Goal: Task Accomplishment & Management: Complete application form

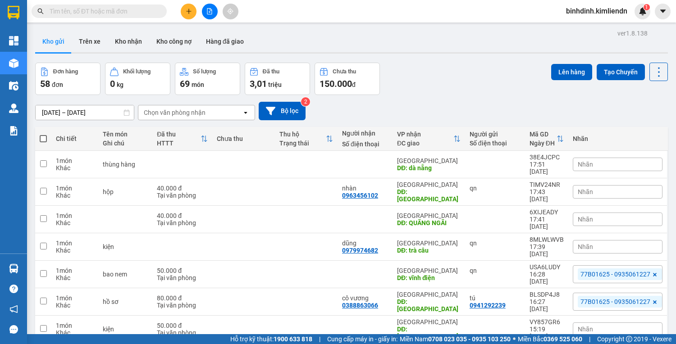
click at [187, 11] on icon "plus" at bounding box center [189, 11] width 6 height 6
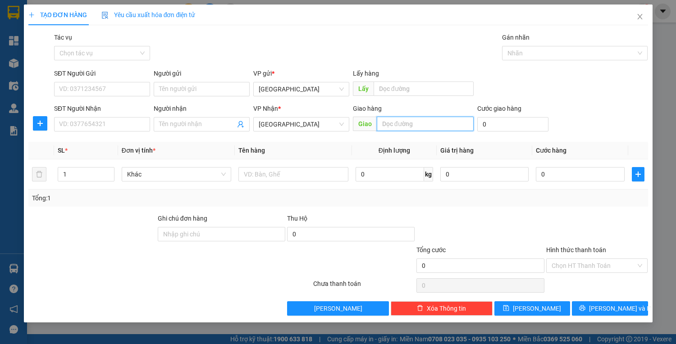
click at [392, 127] on input "text" at bounding box center [425, 124] width 97 height 14
type input "d"
type input "đn tận nơi"
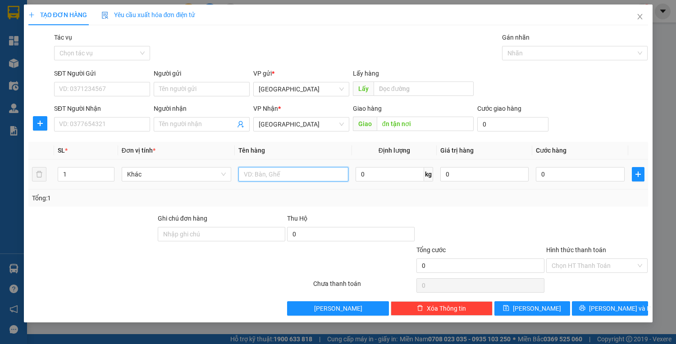
click at [265, 175] on input "text" at bounding box center [292, 174] width 109 height 14
type input "thùng"
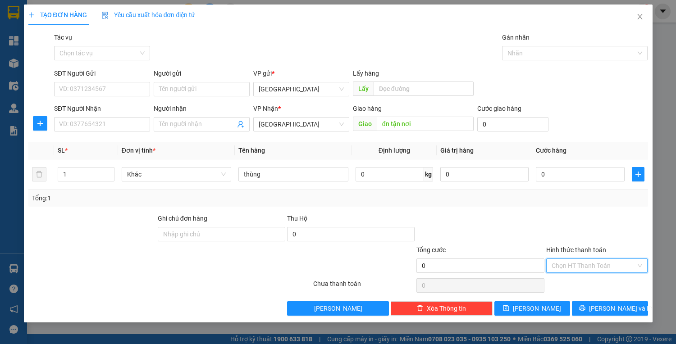
click at [598, 264] on input "Hình thức thanh toán" at bounding box center [593, 266] width 85 height 14
drag, startPoint x: 495, startPoint y: 225, endPoint x: 492, endPoint y: 214, distance: 11.1
click at [494, 222] on div at bounding box center [479, 230] width 129 height 32
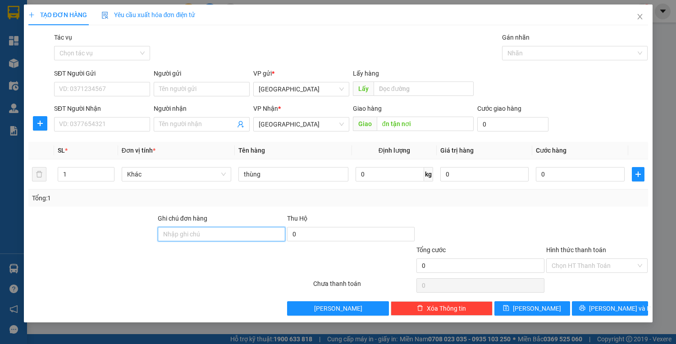
click at [258, 234] on input "Ghi chú đơn hàng" at bounding box center [221, 234] width 127 height 14
type input "77b01625-0935061227"
click at [573, 263] on input "Hình thức thanh toán" at bounding box center [593, 266] width 85 height 14
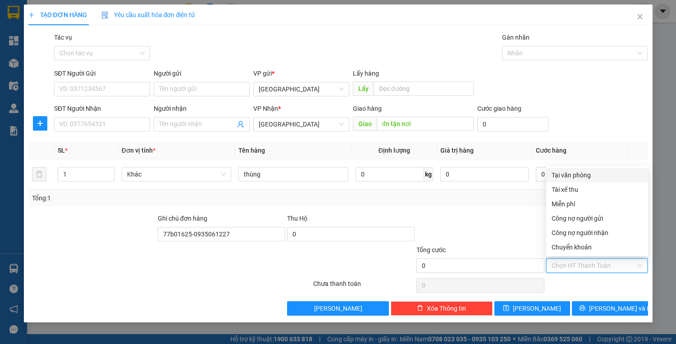
click at [586, 175] on div "Tại văn phòng" at bounding box center [596, 175] width 91 height 10
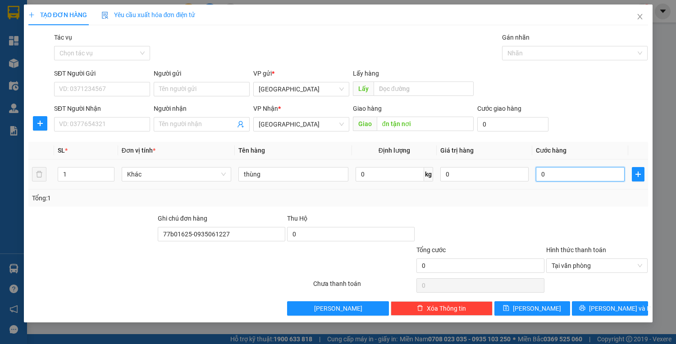
click at [577, 175] on input "0" at bounding box center [580, 174] width 88 height 14
type input "1"
type input "10"
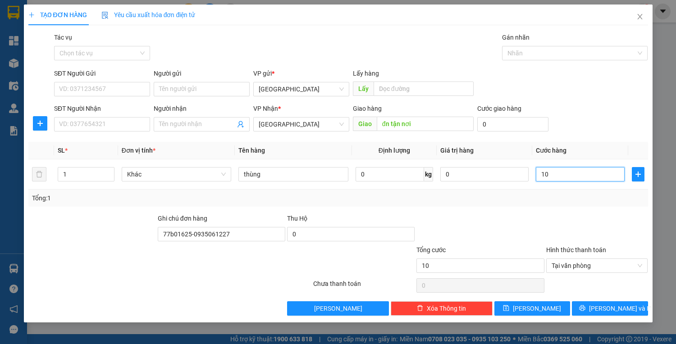
type input "100"
type input "100.000"
click at [489, 220] on div at bounding box center [479, 230] width 129 height 32
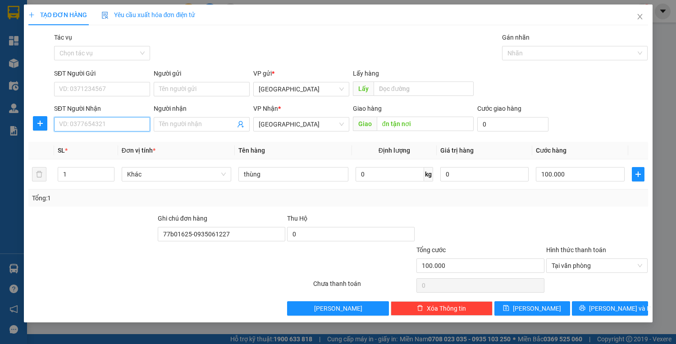
click at [88, 125] on input "SĐT Người Nhận" at bounding box center [102, 124] width 96 height 14
type input "0909143384"
click at [174, 119] on input "Người nhận" at bounding box center [197, 124] width 76 height 10
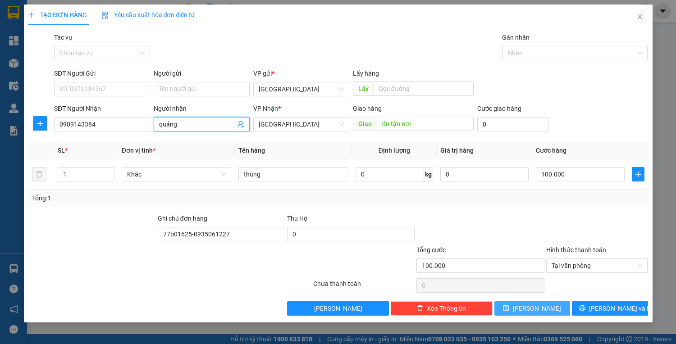
type input "quảng"
click at [542, 309] on span "[PERSON_NAME]" at bounding box center [537, 309] width 48 height 10
type input "0"
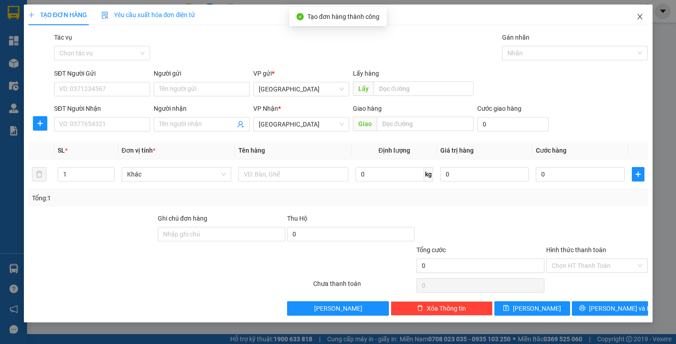
click at [642, 17] on icon "close" at bounding box center [639, 16] width 7 height 7
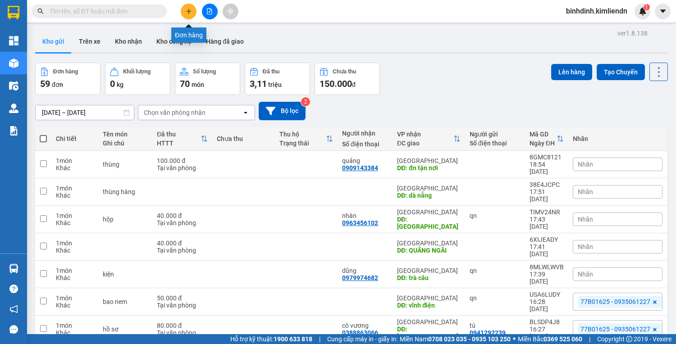
click at [193, 10] on button at bounding box center [189, 12] width 16 height 16
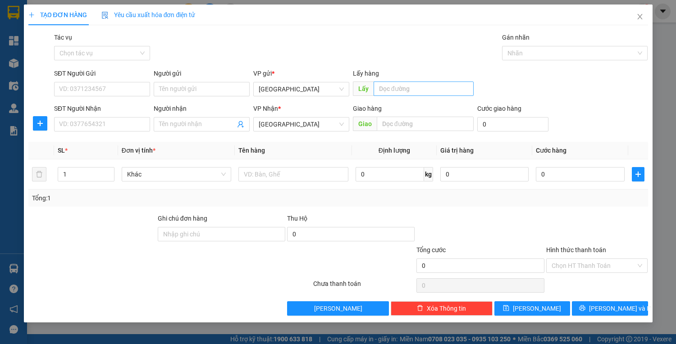
drag, startPoint x: 432, startPoint y: 99, endPoint x: 434, endPoint y: 94, distance: 4.9
click at [432, 97] on div "Lấy hàng Lấy" at bounding box center [413, 84] width 121 height 32
click at [437, 90] on input "text" at bounding box center [423, 89] width 100 height 14
type input "quy nhơn"
click at [446, 127] on input "text" at bounding box center [425, 124] width 97 height 14
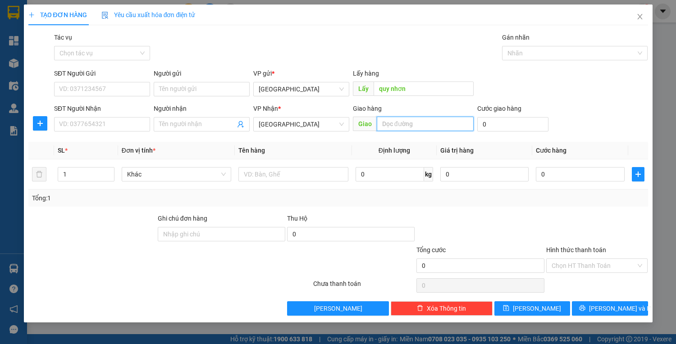
type input "d"
type input "[GEOGRAPHIC_DATA]"
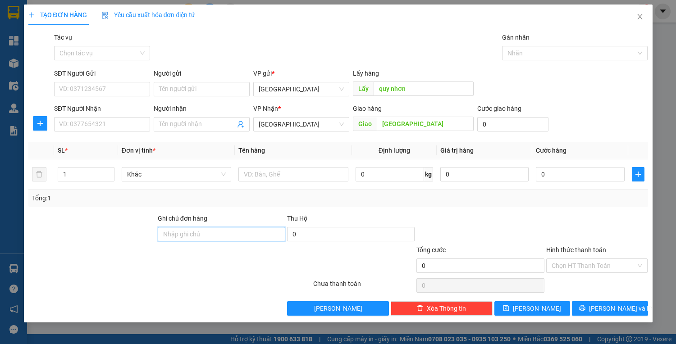
click at [228, 239] on input "Ghi chú đơn hàng" at bounding box center [221, 234] width 127 height 14
type input "77b01625-0935061227"
click at [493, 117] on div "Cước giao hàng" at bounding box center [512, 111] width 71 height 14
click at [488, 122] on input "0" at bounding box center [512, 124] width 71 height 14
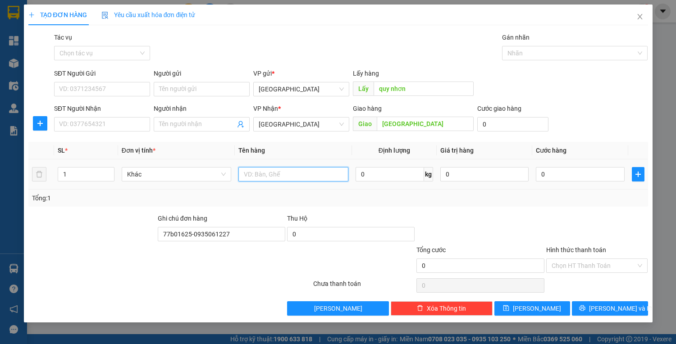
click at [276, 174] on input "text" at bounding box center [292, 174] width 109 height 14
type input "xốp"
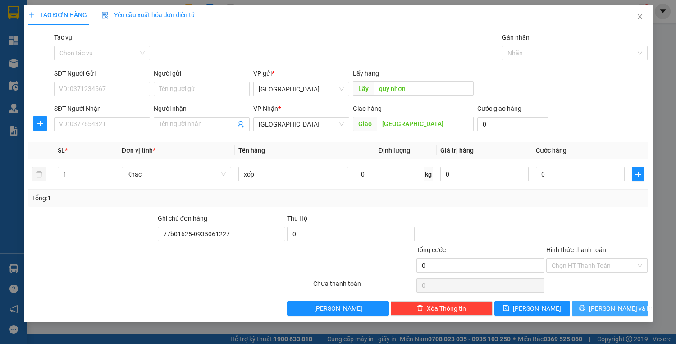
click at [603, 310] on span "[PERSON_NAME] và In" at bounding box center [620, 309] width 63 height 10
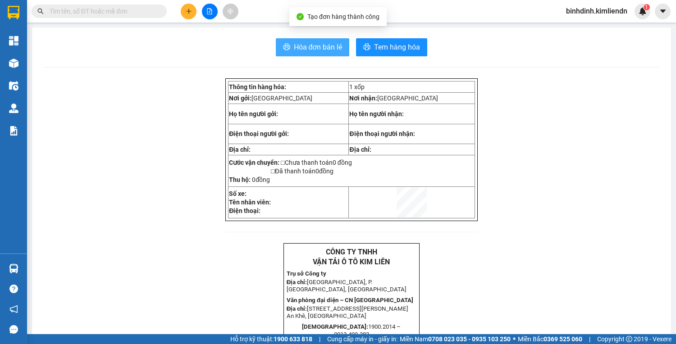
click at [323, 45] on span "Hóa đơn bán lẻ" at bounding box center [318, 46] width 49 height 11
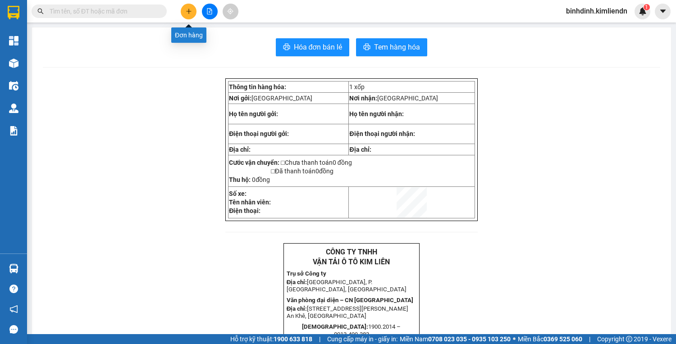
click at [189, 7] on button at bounding box center [189, 12] width 16 height 16
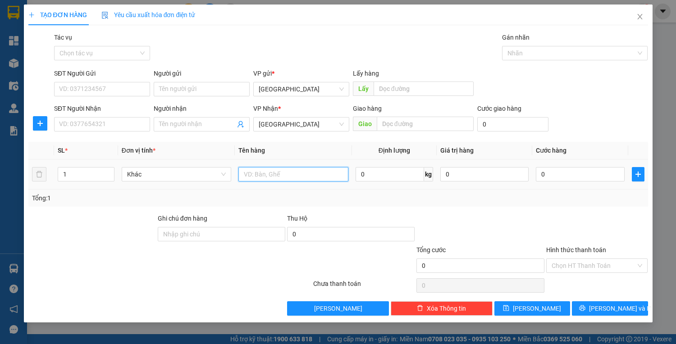
click at [262, 176] on input "text" at bounding box center [292, 174] width 109 height 14
type input "xốp"
click at [544, 174] on input "0" at bounding box center [580, 174] width 88 height 14
type input "5"
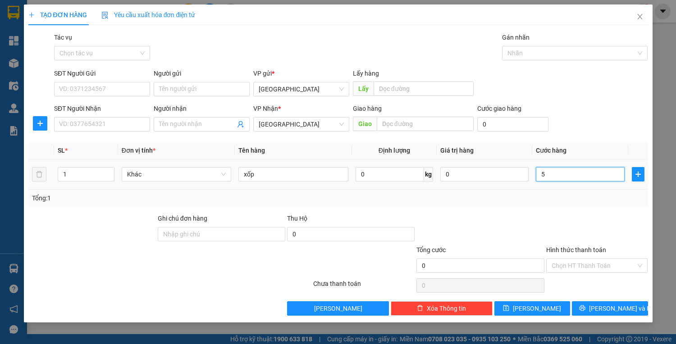
type input "5"
type input "50"
type input "50.000"
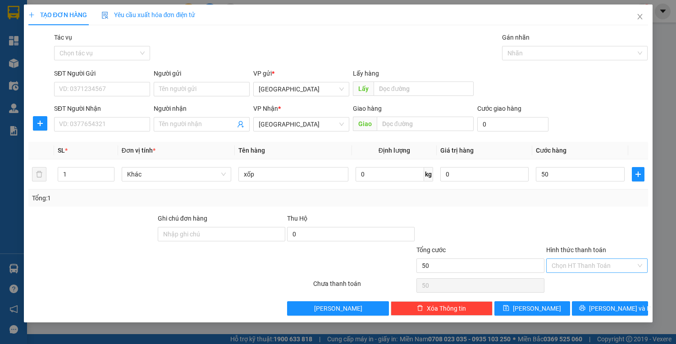
type input "50.000"
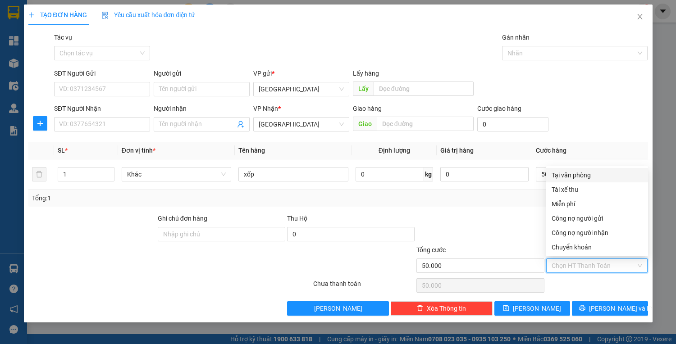
click at [588, 266] on input "Hình thức thanh toán" at bounding box center [593, 266] width 85 height 14
click at [570, 171] on div "Tại văn phòng" at bounding box center [597, 175] width 102 height 14
type input "0"
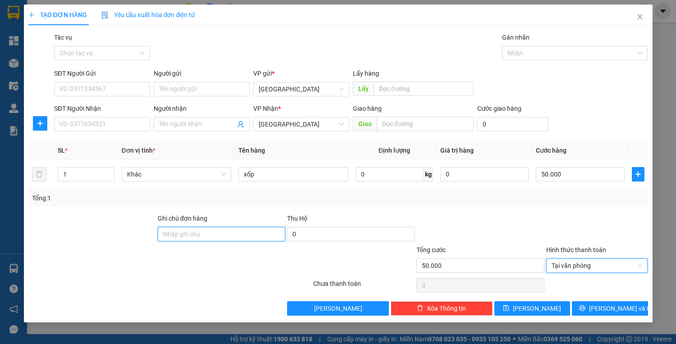
click at [208, 236] on input "Ghi chú đơn hàng" at bounding box center [221, 234] width 127 height 14
type input "77b01625-0935061227"
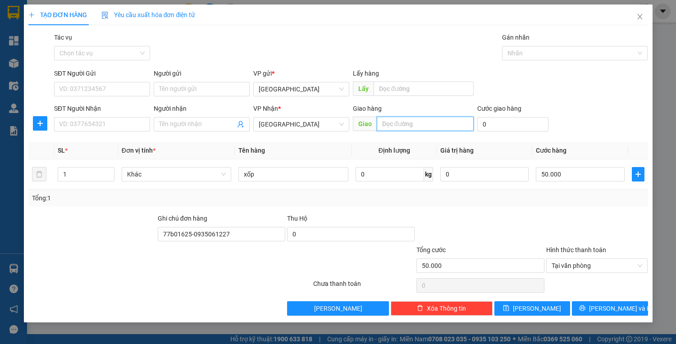
click at [401, 119] on input "text" at bounding box center [425, 124] width 97 height 14
type input "bình long"
click at [607, 311] on span "[PERSON_NAME] và In" at bounding box center [620, 309] width 63 height 10
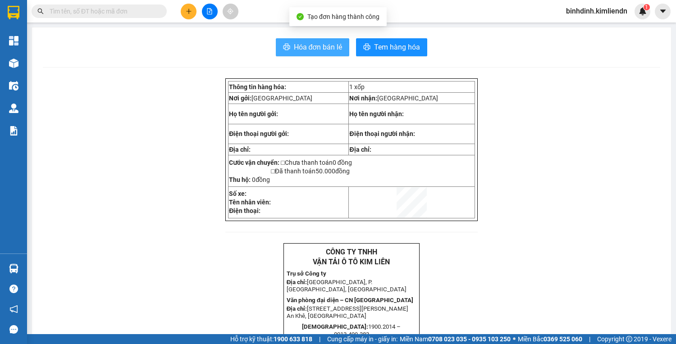
click at [310, 50] on span "Hóa đơn bán lẻ" at bounding box center [318, 46] width 49 height 11
click at [178, 11] on div at bounding box center [210, 12] width 68 height 16
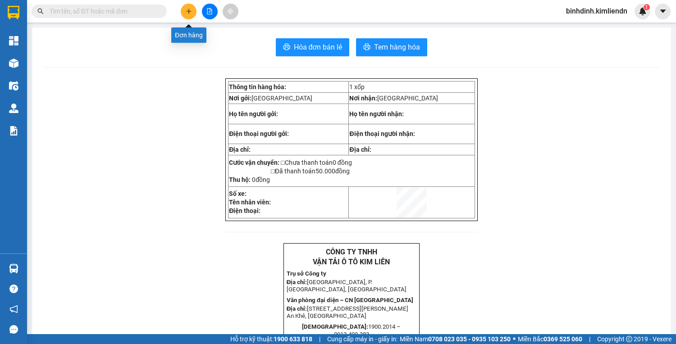
click at [187, 10] on icon "plus" at bounding box center [189, 11] width 6 height 6
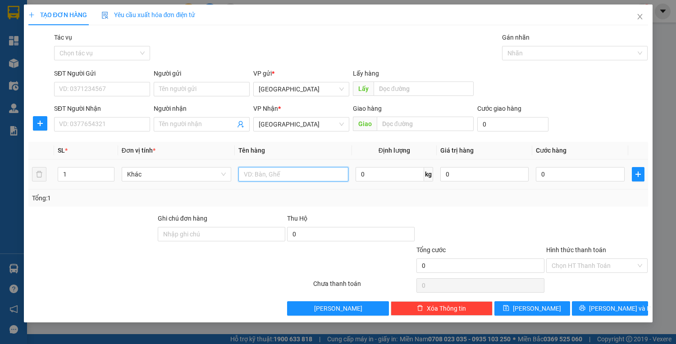
click at [303, 177] on input "text" at bounding box center [292, 174] width 109 height 14
type input "hộp"
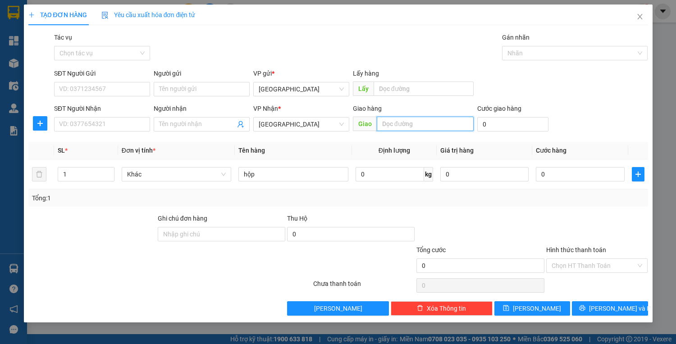
click at [434, 121] on input "text" at bounding box center [425, 124] width 97 height 14
type input "d"
type input "đức phổ"
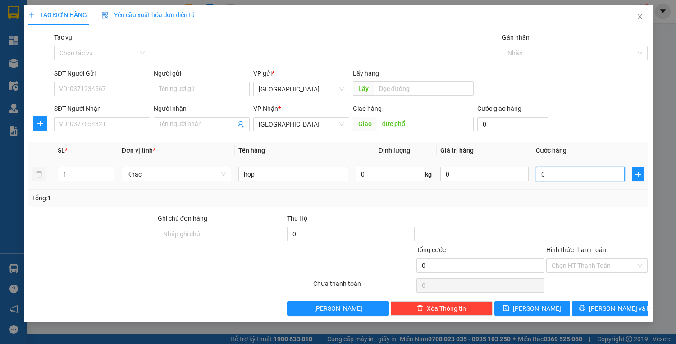
click at [563, 175] on input "0" at bounding box center [580, 174] width 88 height 14
type input "3"
type input "30"
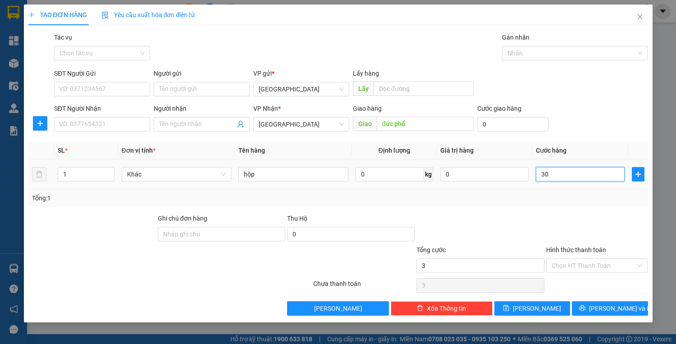
type input "30"
type input "30.000"
click at [566, 264] on input "Hình thức thanh toán" at bounding box center [593, 266] width 85 height 14
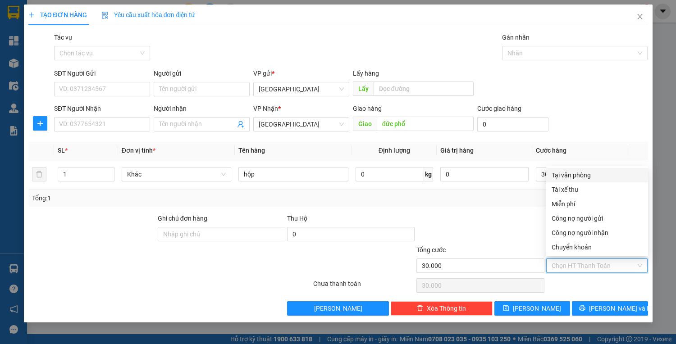
click at [550, 175] on div "Tại văn phòng" at bounding box center [597, 175] width 102 height 14
type input "0"
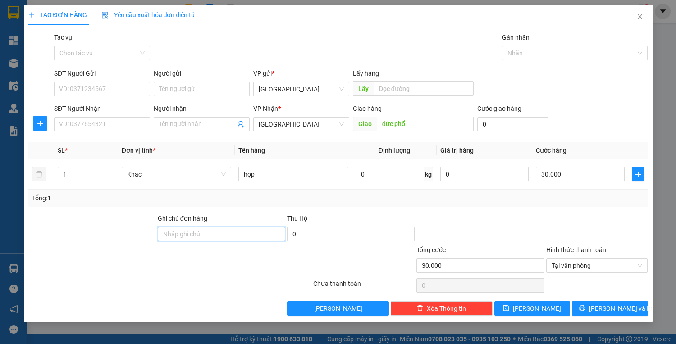
click at [227, 240] on input "Ghi chú đơn hàng" at bounding box center [221, 234] width 127 height 14
type input "77b01117 - 0947171651"
click at [623, 315] on div "TẠO ĐƠN HÀNG Yêu cầu xuất hóa đơn điện tử Transit Pickup Surcharge Ids Transit …" at bounding box center [338, 164] width 628 height 318
drag, startPoint x: 594, startPoint y: 305, endPoint x: 595, endPoint y: 311, distance: 6.8
click at [595, 311] on button "[PERSON_NAME] và In" at bounding box center [610, 308] width 76 height 14
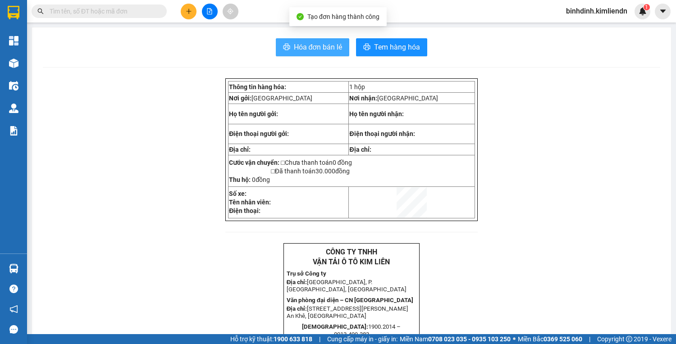
click at [336, 44] on span "Hóa đơn bán lẻ" at bounding box center [318, 46] width 49 height 11
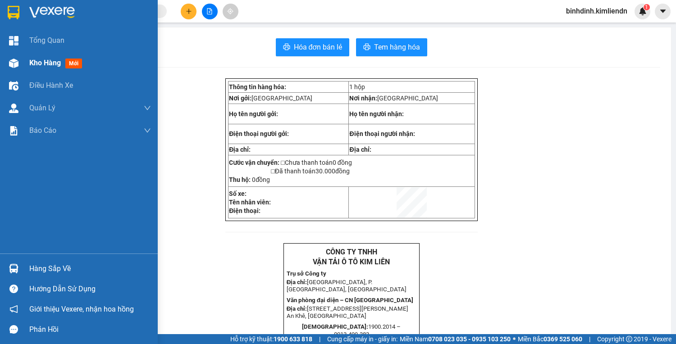
click at [18, 63] on img at bounding box center [13, 63] width 9 height 9
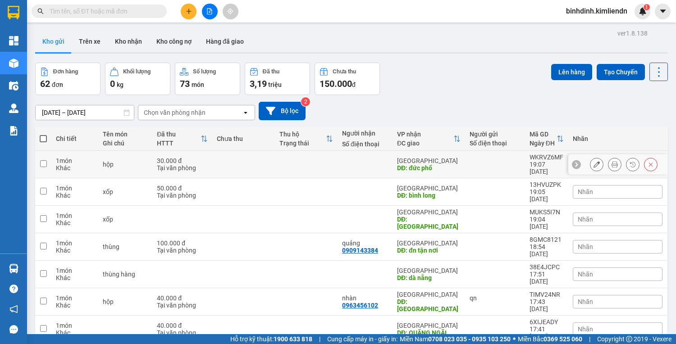
click at [214, 164] on td at bounding box center [243, 164] width 63 height 27
checkbox input "true"
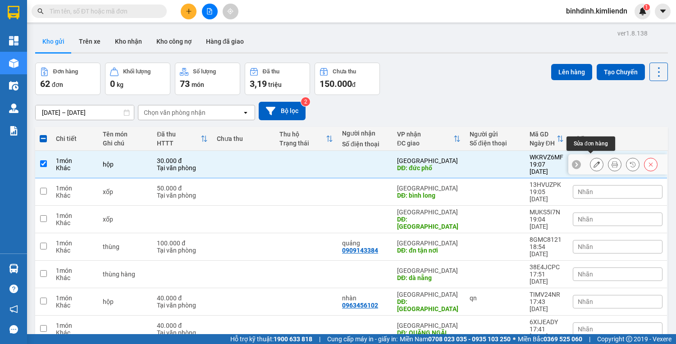
click at [593, 161] on icon at bounding box center [596, 164] width 6 height 6
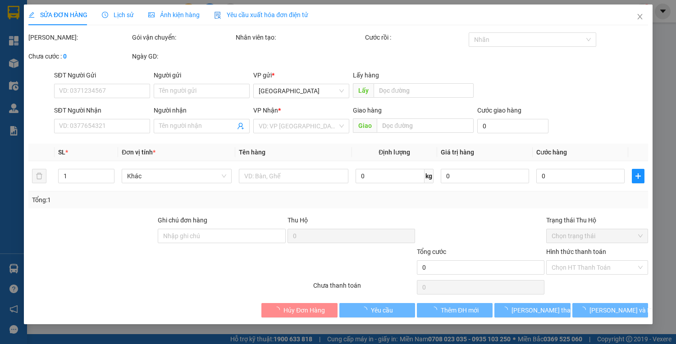
type input "đức phổ"
type input "77b01117 - 0947171651"
type input "30.000"
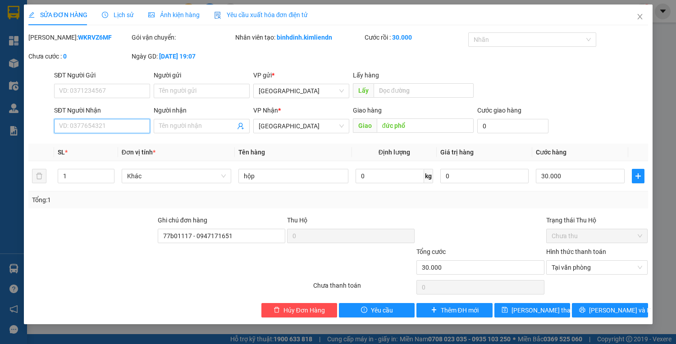
click at [110, 130] on input "SĐT Người Nhận" at bounding box center [102, 126] width 96 height 14
type input "0963987142"
click at [216, 120] on span at bounding box center [202, 126] width 96 height 14
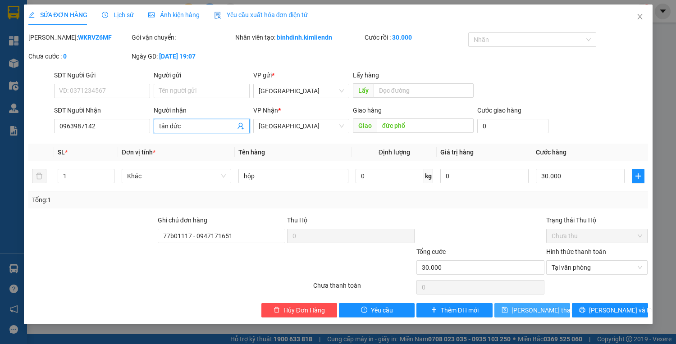
type input "tân đức"
click at [539, 309] on span "[PERSON_NAME] thay đổi" at bounding box center [547, 310] width 72 height 10
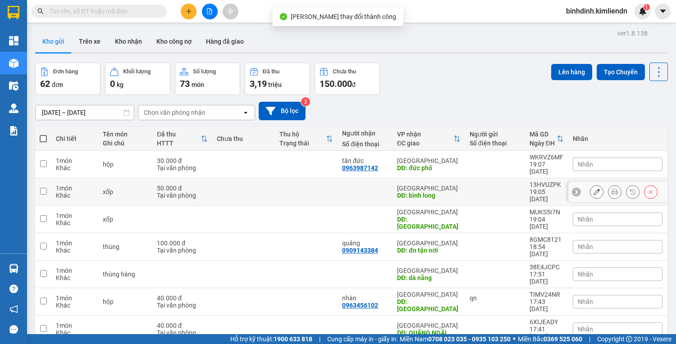
click at [214, 184] on td at bounding box center [243, 191] width 63 height 27
checkbox input "true"
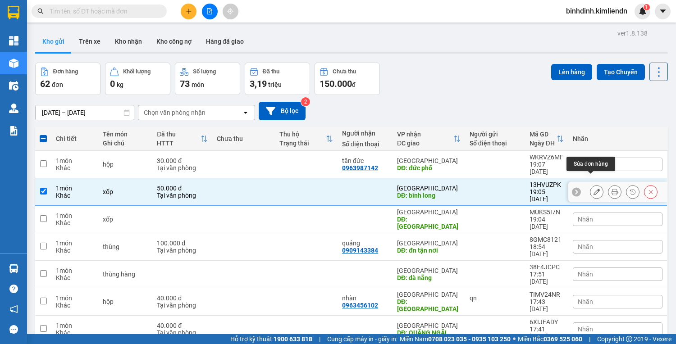
click at [593, 189] on icon at bounding box center [596, 192] width 6 height 6
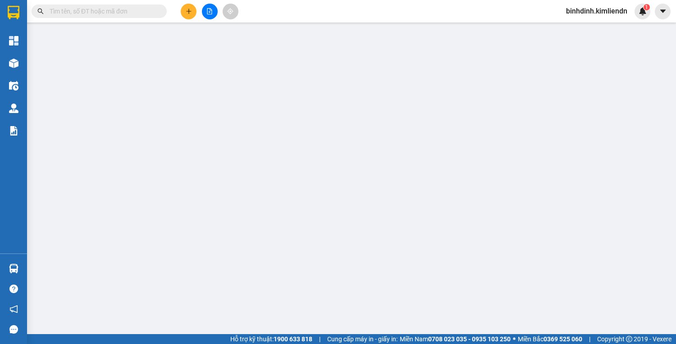
type input "bình long"
type input "77b01625-0935061227"
type input "50.000"
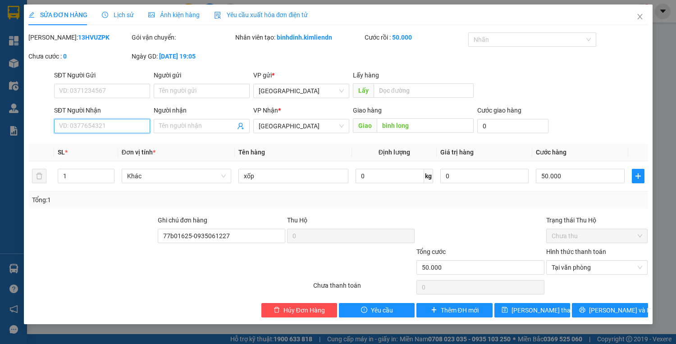
click at [141, 126] on input "SĐT Người Nhận" at bounding box center [102, 126] width 96 height 14
type input "0764572546"
click at [175, 128] on input "Người nhận" at bounding box center [197, 126] width 76 height 10
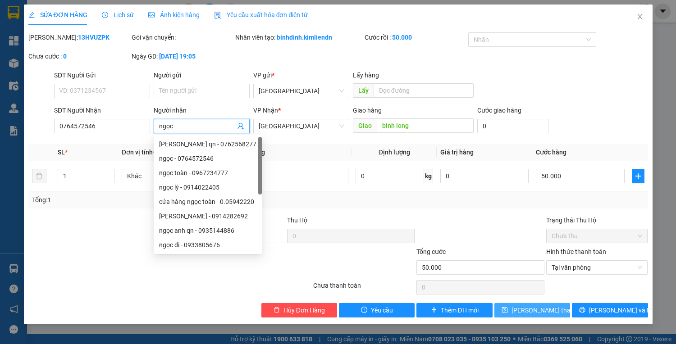
type input "ngọc"
click at [535, 312] on span "[PERSON_NAME] thay đổi" at bounding box center [547, 310] width 72 height 10
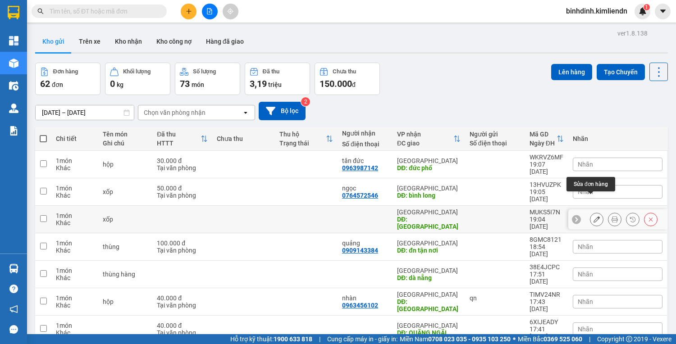
click at [593, 216] on icon at bounding box center [596, 219] width 6 height 6
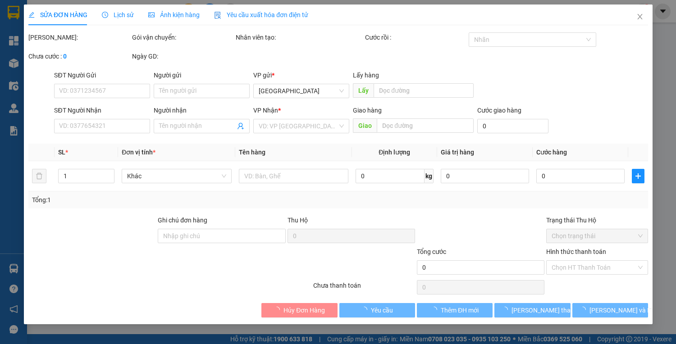
type input "quy nhơn"
type input "[GEOGRAPHIC_DATA]"
type input "77b01625-0935061227"
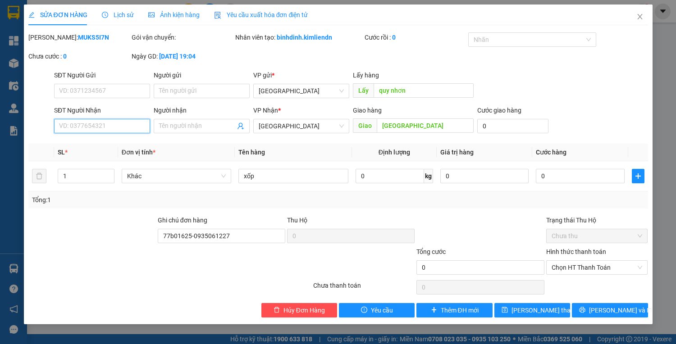
click at [117, 127] on input "SĐT Người Nhận" at bounding box center [102, 126] width 96 height 14
type input "0905660811"
click at [161, 129] on input "Người nhận" at bounding box center [197, 126] width 76 height 10
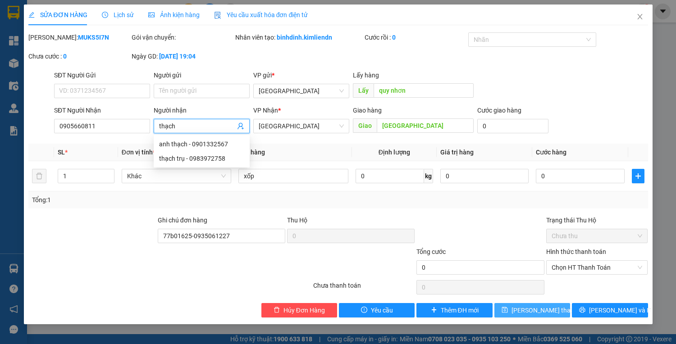
type input "thạch"
click at [518, 309] on button "[PERSON_NAME] thay đổi" at bounding box center [532, 310] width 76 height 14
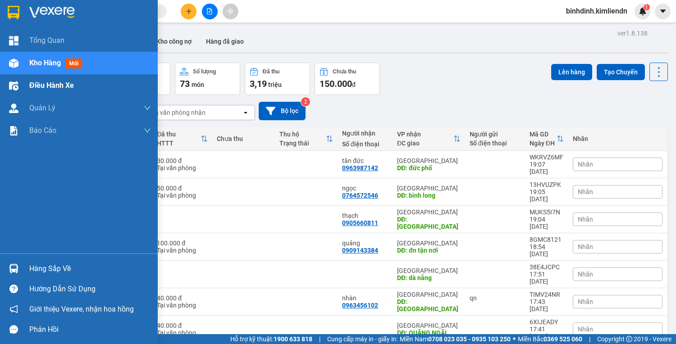
click at [63, 83] on span "Điều hành xe" at bounding box center [51, 85] width 45 height 11
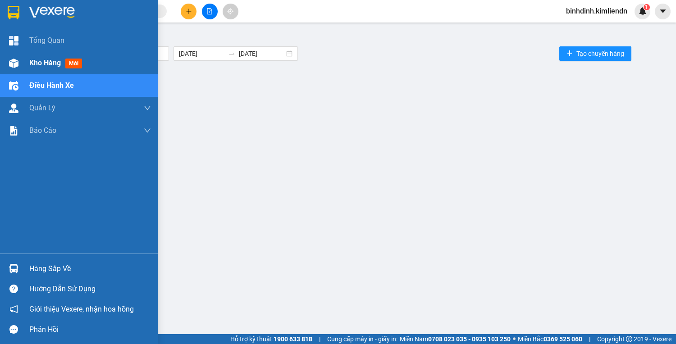
click at [50, 66] on span "Kho hàng" at bounding box center [45, 63] width 32 height 9
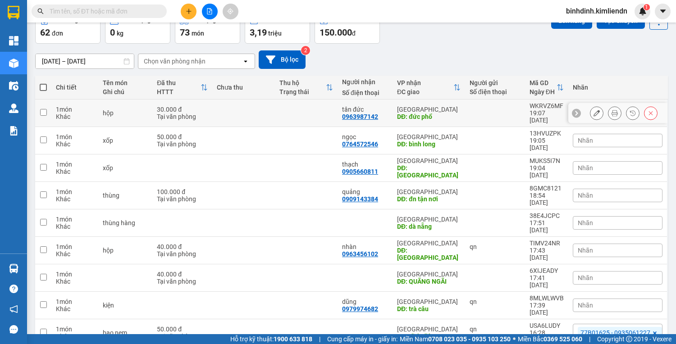
scroll to position [59, 0]
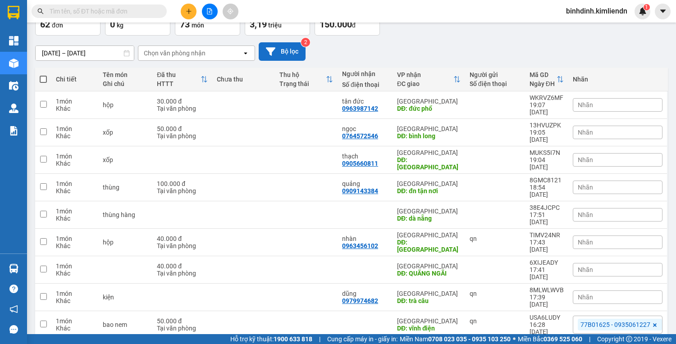
click at [278, 58] on button "Bộ lọc" at bounding box center [282, 51] width 47 height 18
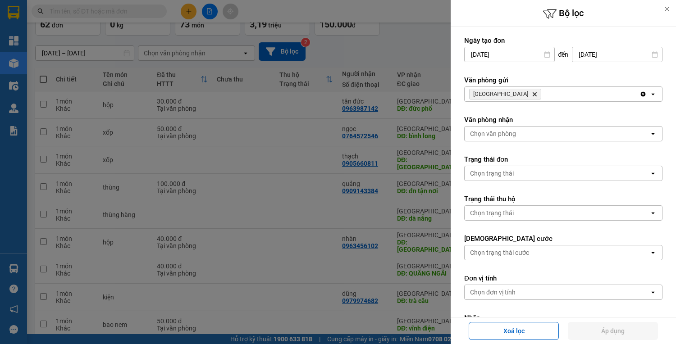
click at [432, 41] on div at bounding box center [338, 172] width 676 height 344
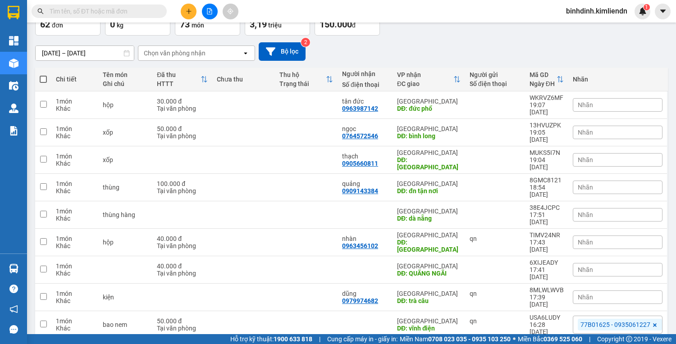
click at [432, 41] on div "[DATE] – [DATE] Press the down arrow key to interact with the calendar and sele…" at bounding box center [351, 52] width 633 height 32
drag, startPoint x: 432, startPoint y: 41, endPoint x: 366, endPoint y: 54, distance: 66.9
click at [366, 54] on div "[DATE] – [DATE] Press the down arrow key to interact with the calendar and sele…" at bounding box center [351, 51] width 633 height 18
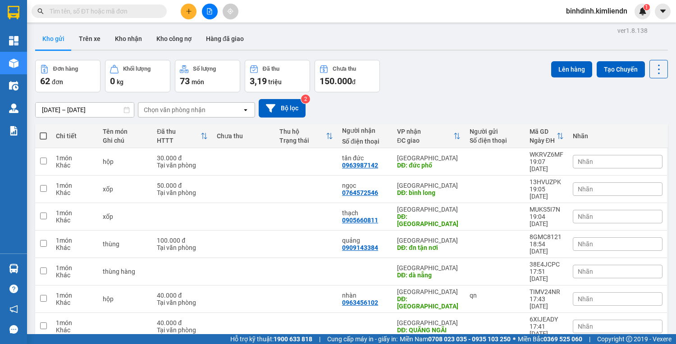
scroll to position [0, 0]
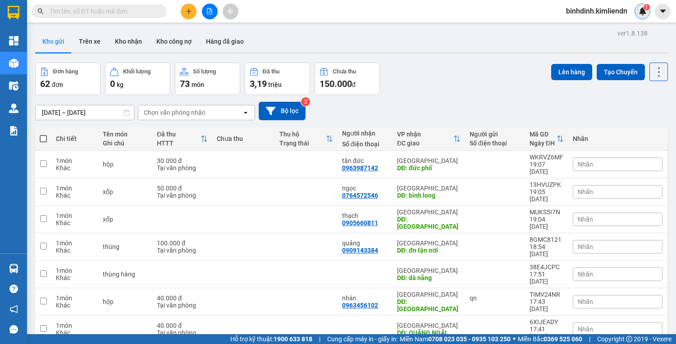
click at [642, 11] on img at bounding box center [642, 11] width 8 height 8
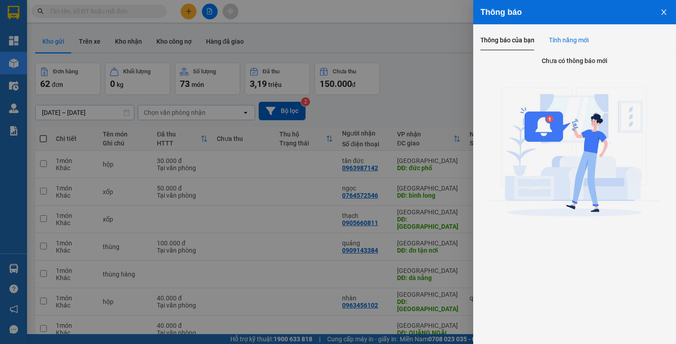
click at [565, 35] on div "Tính năng mới" at bounding box center [569, 40] width 40 height 21
click at [565, 35] on div "Tính năng mới" at bounding box center [569, 40] width 40 height 10
click at [499, 39] on div "Thông báo của bạn" at bounding box center [507, 40] width 54 height 10
click at [469, 59] on div at bounding box center [338, 172] width 676 height 344
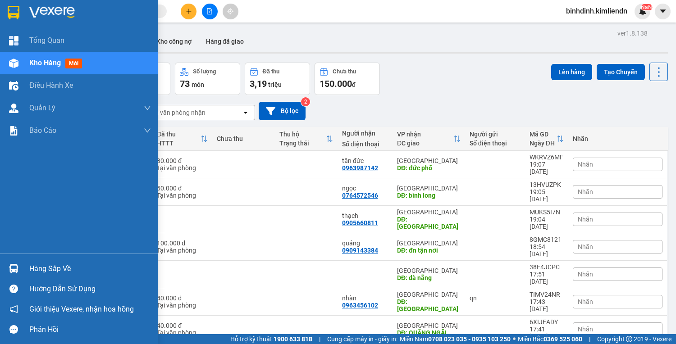
click at [47, 70] on div "Kho hàng mới" at bounding box center [90, 63] width 122 height 23
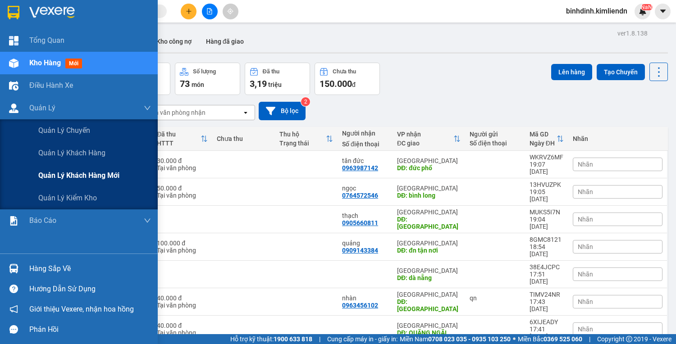
click at [87, 182] on div "Quản lý khách hàng mới" at bounding box center [94, 175] width 113 height 23
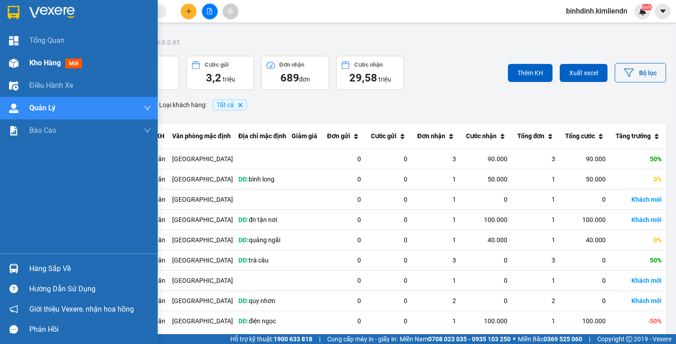
click at [16, 64] on img at bounding box center [13, 63] width 9 height 9
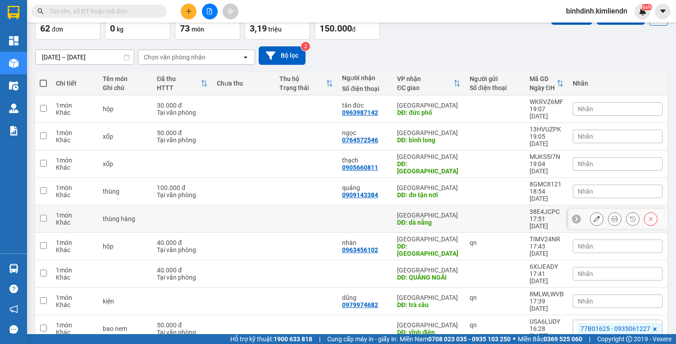
scroll to position [59, 0]
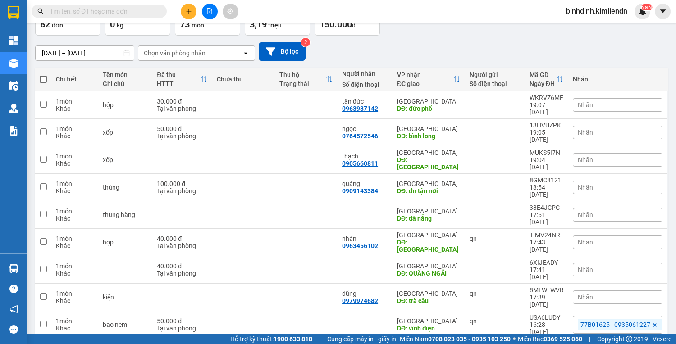
click at [434, 55] on div "[DATE] – [DATE] Press the down arrow key to interact with the calendar and sele…" at bounding box center [351, 51] width 633 height 18
click at [182, 11] on button at bounding box center [189, 12] width 16 height 16
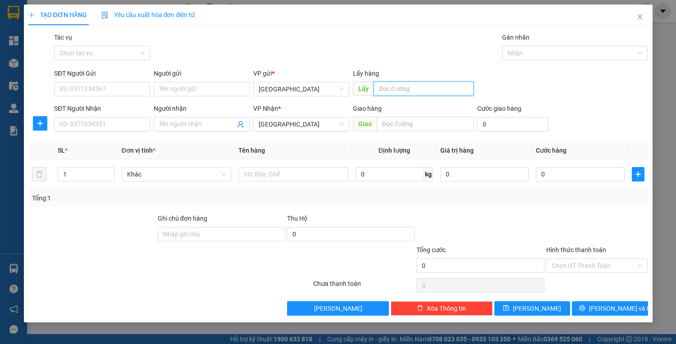
click at [407, 89] on input "text" at bounding box center [423, 89] width 100 height 14
type input "quy nhơn"
click at [415, 121] on input "text" at bounding box center [425, 124] width 97 height 14
type input "d"
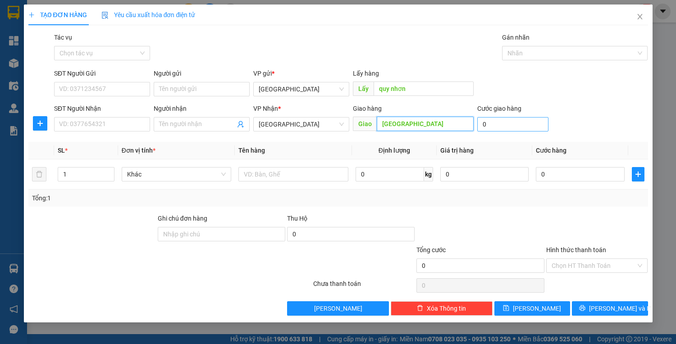
type input "[GEOGRAPHIC_DATA]"
click at [483, 127] on input "0" at bounding box center [512, 124] width 71 height 14
type input "1"
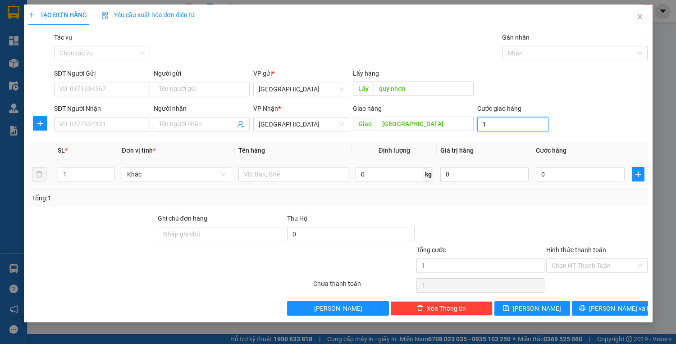
type input "10"
type input "100"
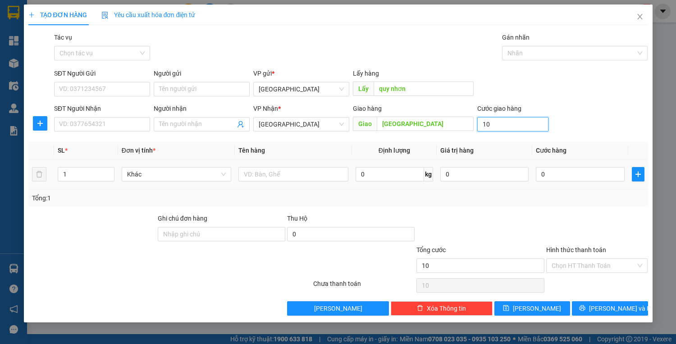
type input "100"
type input "100.000"
click at [230, 225] on div "Ghi chú đơn hàng" at bounding box center [221, 221] width 127 height 14
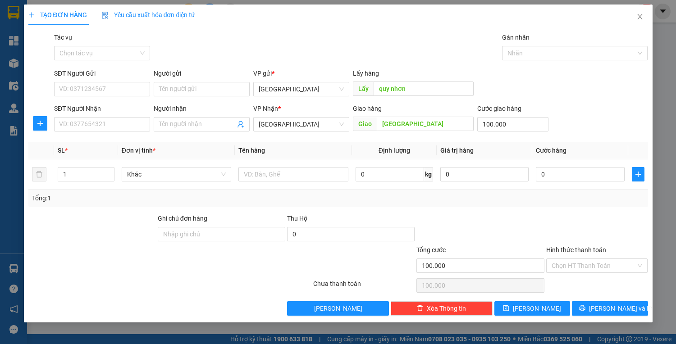
click at [230, 226] on div "Ghi chú đơn hàng" at bounding box center [221, 221] width 127 height 14
drag, startPoint x: 229, startPoint y: 229, endPoint x: 223, endPoint y: 232, distance: 6.9
click at [229, 231] on input "Ghi chú đơn hàng" at bounding box center [221, 234] width 127 height 14
type input "77b01625-0935061227"
click at [608, 259] on input "Hình thức thanh toán" at bounding box center [593, 266] width 85 height 14
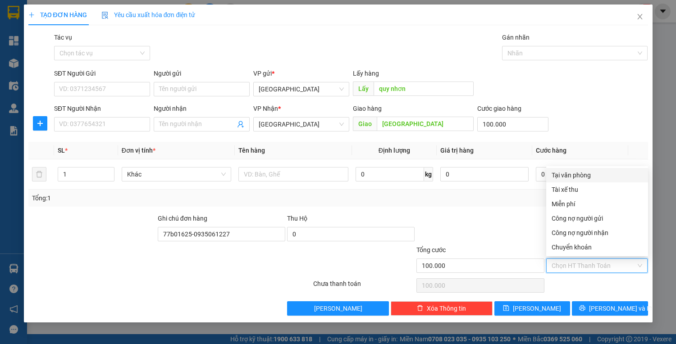
click at [606, 175] on div "Tại văn phòng" at bounding box center [596, 175] width 91 height 10
type input "0"
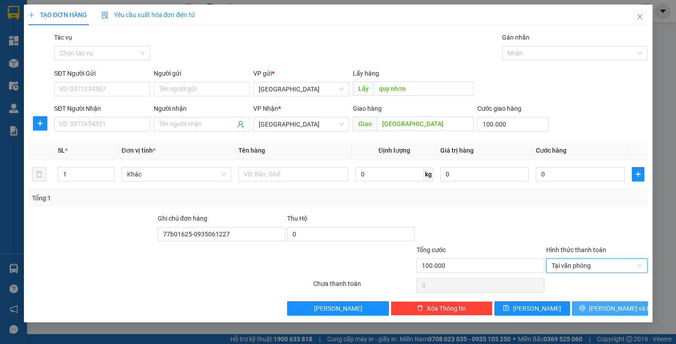
click at [597, 312] on button "[PERSON_NAME] và In" at bounding box center [610, 308] width 76 height 14
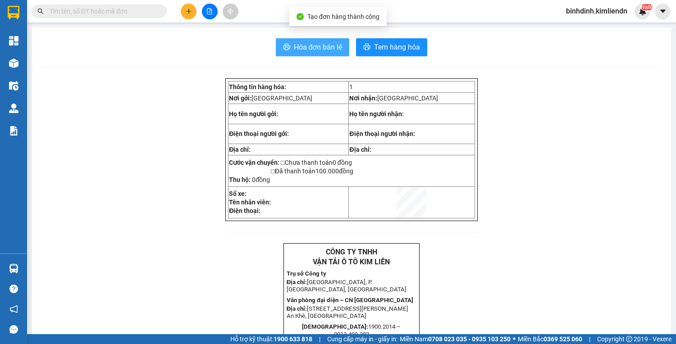
click at [315, 51] on span "Hóa đơn bán lẻ" at bounding box center [318, 46] width 49 height 11
drag, startPoint x: 250, startPoint y: 334, endPoint x: 186, endPoint y: 16, distance: 324.5
click at [186, 16] on button at bounding box center [189, 12] width 16 height 16
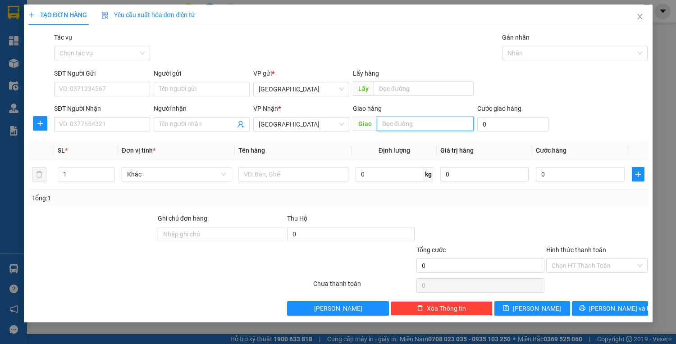
click at [393, 125] on input "text" at bounding box center [425, 124] width 97 height 14
type input "d"
type input "đn tận nơi"
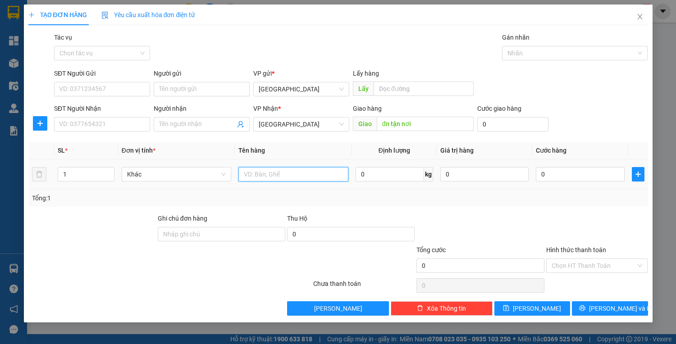
click at [268, 171] on input "text" at bounding box center [292, 174] width 109 height 14
type input "thùng"
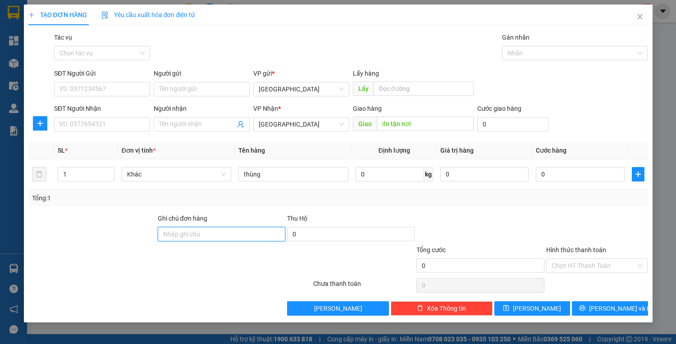
click at [208, 232] on input "Ghi chú đơn hàng" at bounding box center [221, 234] width 127 height 14
click at [675, 183] on html "Kết quả tìm kiếm ( 0 ) Bộ lọc No Data binhdinh.kimliendn NaN Tổng Quan Kho hàng…" at bounding box center [338, 172] width 676 height 344
type input "77b01625-0935061227"
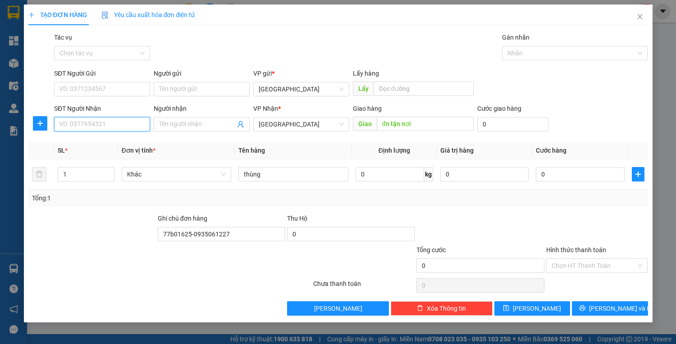
click at [140, 124] on input "SĐT Người Nhận" at bounding box center [102, 124] width 96 height 14
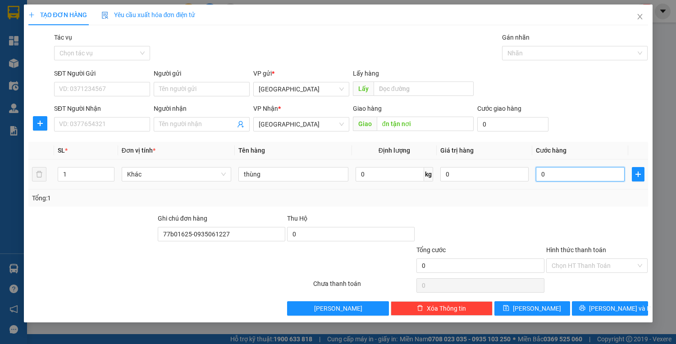
click at [566, 175] on input "0" at bounding box center [580, 174] width 88 height 14
click at [483, 174] on input "0" at bounding box center [484, 174] width 88 height 14
click at [611, 180] on input "0" at bounding box center [580, 174] width 88 height 14
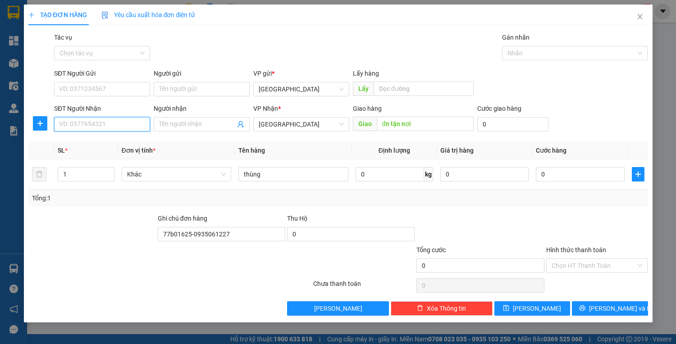
click at [114, 121] on input "SĐT Người Nhận" at bounding box center [102, 124] width 96 height 14
type input "0763699793"
click at [176, 124] on input "Người nhận" at bounding box center [197, 124] width 76 height 10
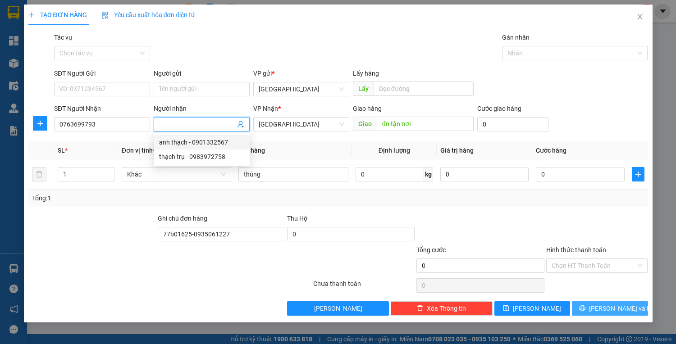
click at [603, 305] on span "[PERSON_NAME] và In" at bounding box center [620, 309] width 63 height 10
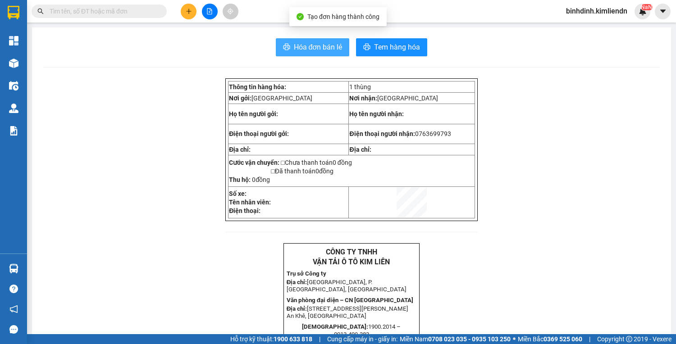
click at [322, 45] on span "Hóa đơn bán lẻ" at bounding box center [318, 46] width 49 height 11
